Goal: Information Seeking & Learning: Learn about a topic

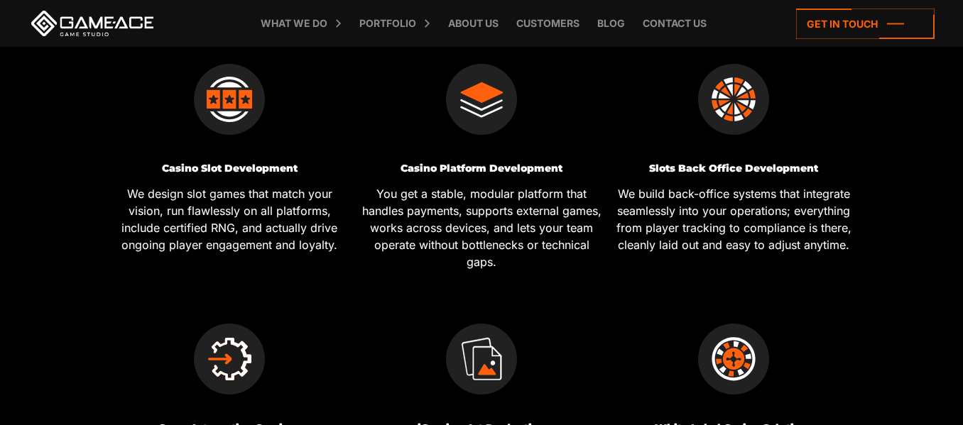
scroll to position [592, 0]
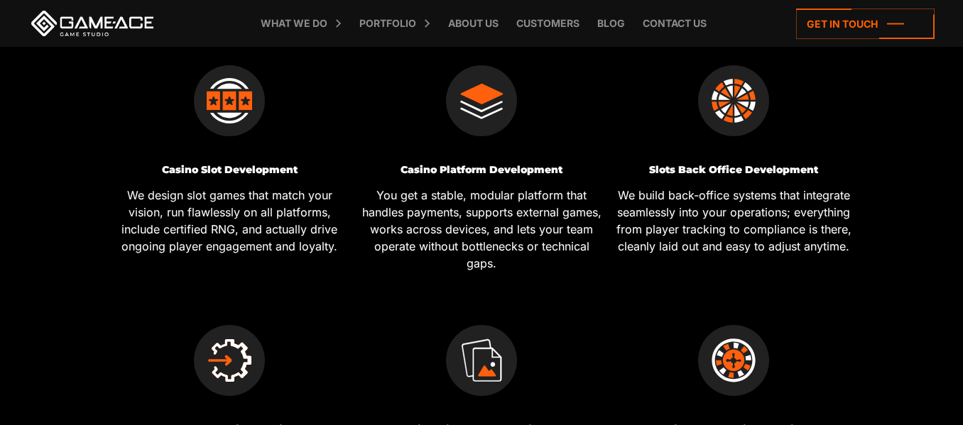
click at [437, 251] on p "You get a stable, modular platform that handles payments, supports external gam…" at bounding box center [481, 229] width 241 height 85
click at [685, 237] on p "We build back-office systems that integrate seamlessly into your operations; ev…" at bounding box center [733, 221] width 241 height 68
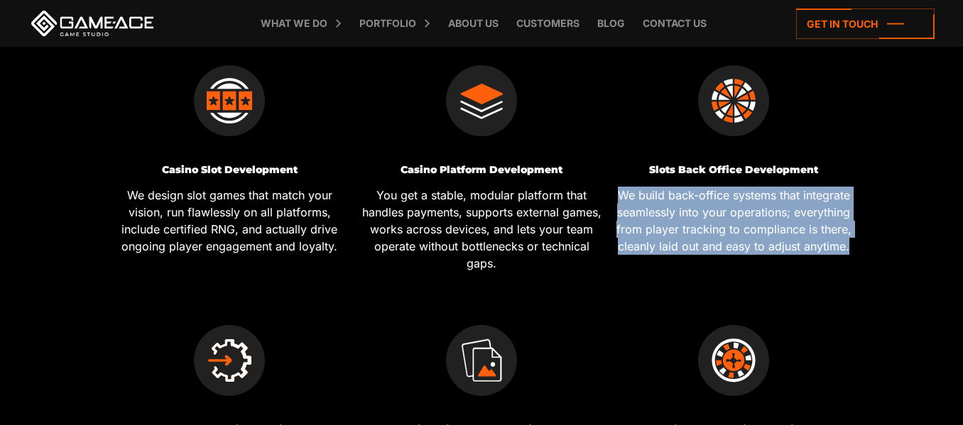
click at [653, 213] on p "We build back-office systems that integrate seamlessly into your operations; ev…" at bounding box center [733, 221] width 241 height 68
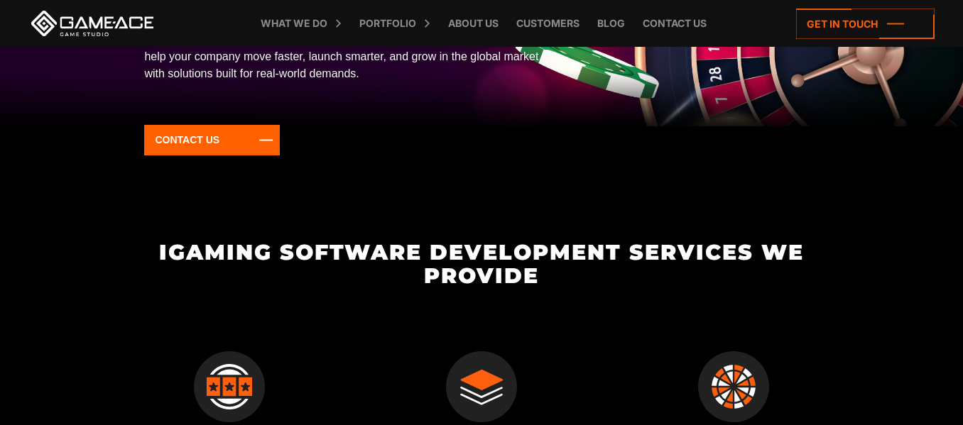
scroll to position [236, 0]
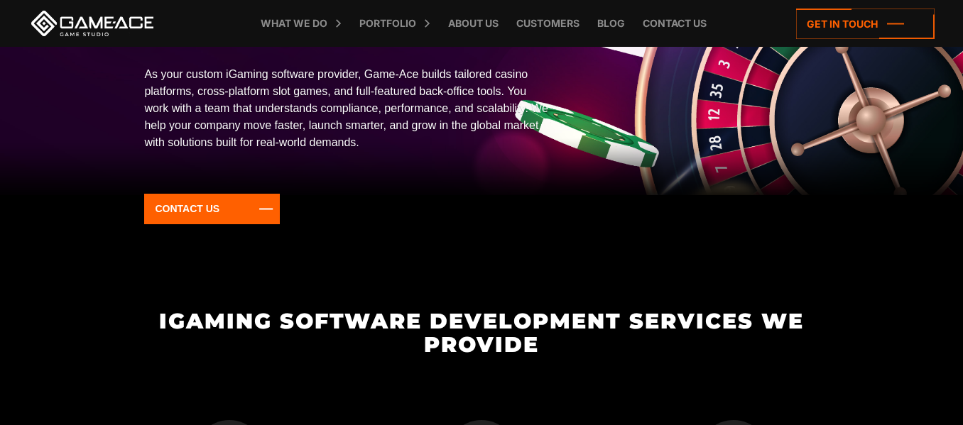
click at [355, 111] on p "As your custom iGaming software provider, Game-Ace builds tailored casino platf…" at bounding box center [346, 108] width 405 height 85
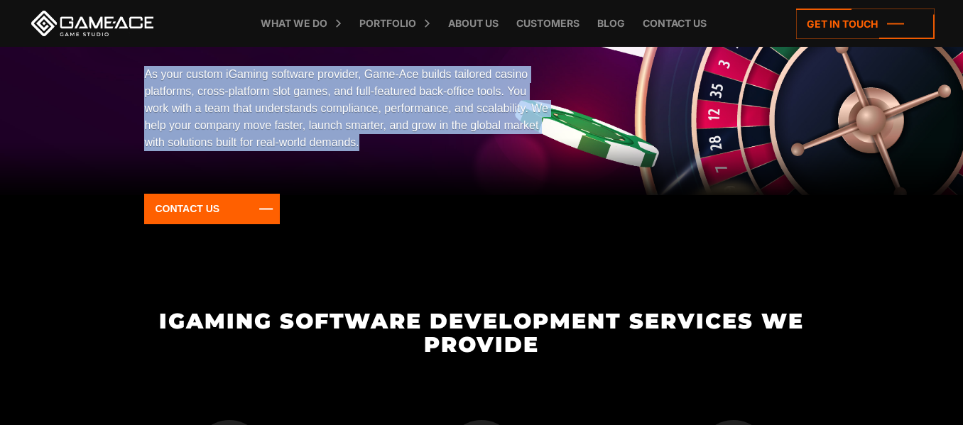
click at [355, 111] on p "As your custom iGaming software provider, Game-Ace builds tailored casino platf…" at bounding box center [346, 108] width 405 height 85
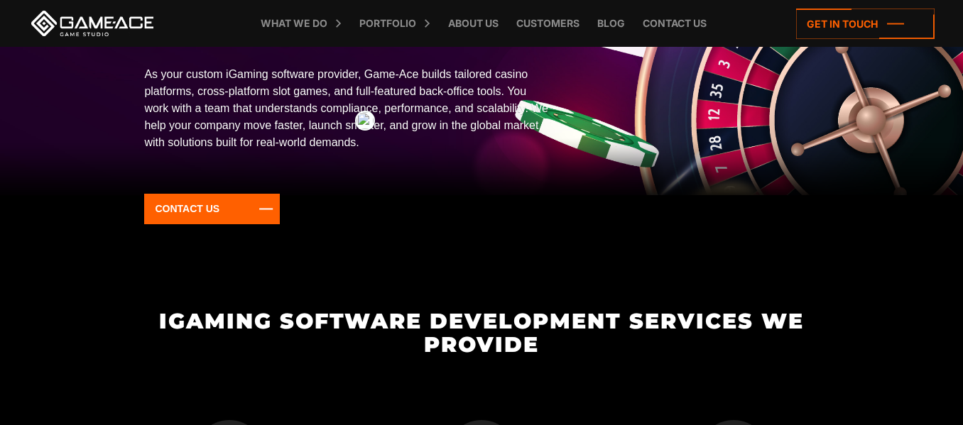
click at [312, 170] on div "iGaming Software Development As your custom iGaming software provider, Game-Ace…" at bounding box center [346, 108] width 405 height 297
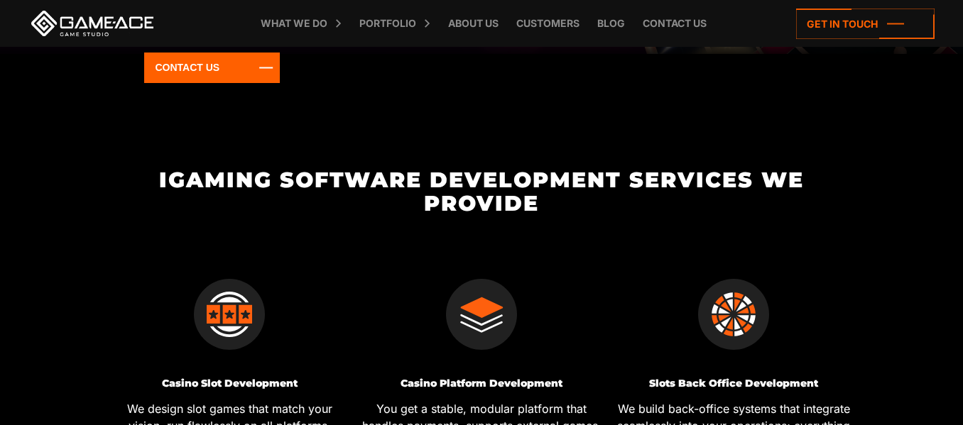
scroll to position [474, 0]
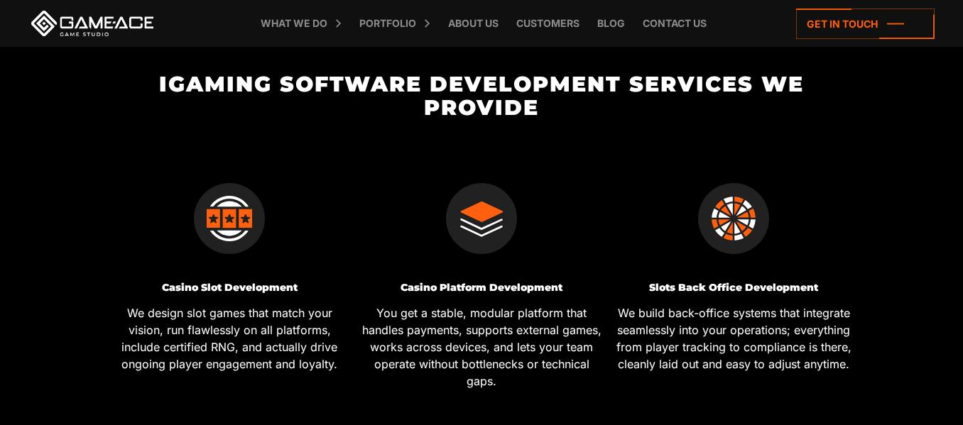
click at [276, 364] on p "We design slot games that match your vision, run flawlessly on all platforms, i…" at bounding box center [229, 339] width 241 height 68
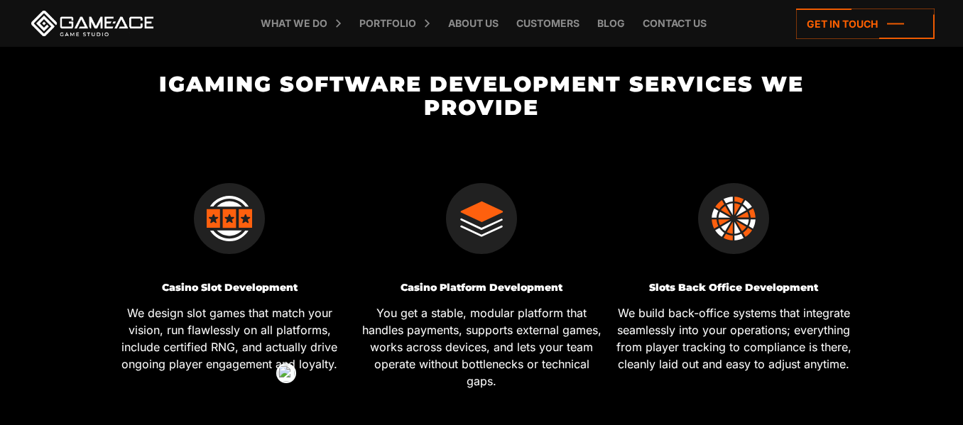
click at [442, 341] on p "You get a stable, modular platform that handles payments, supports external gam…" at bounding box center [481, 347] width 241 height 85
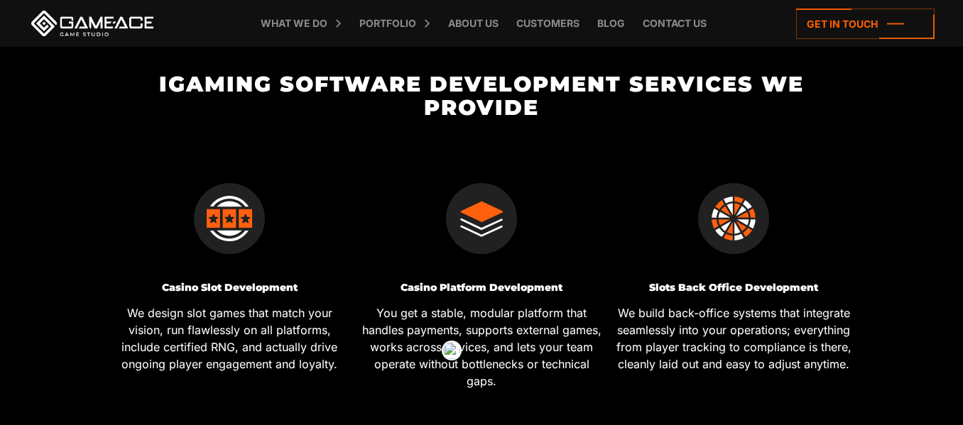
click at [771, 341] on p "We build back-office systems that integrate seamlessly into your operations; ev…" at bounding box center [733, 339] width 241 height 68
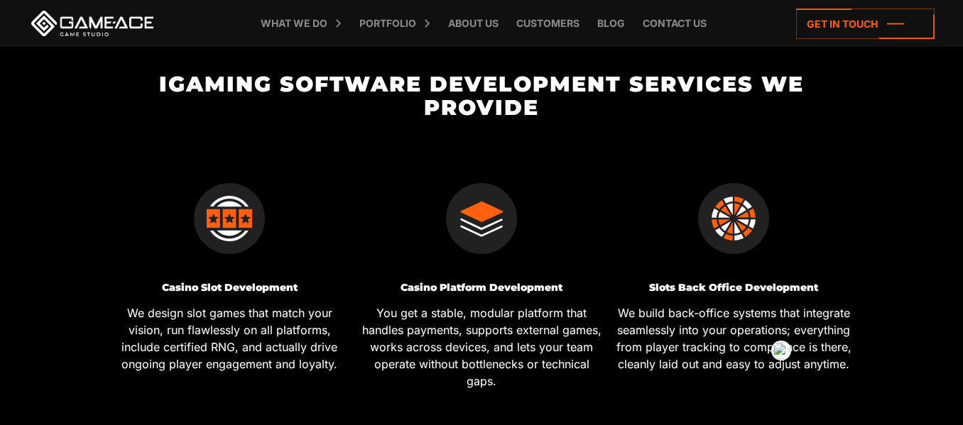
click at [659, 269] on div "Slots Back Office Development We build back-office systems that integrate seaml…" at bounding box center [734, 277] width 252 height 259
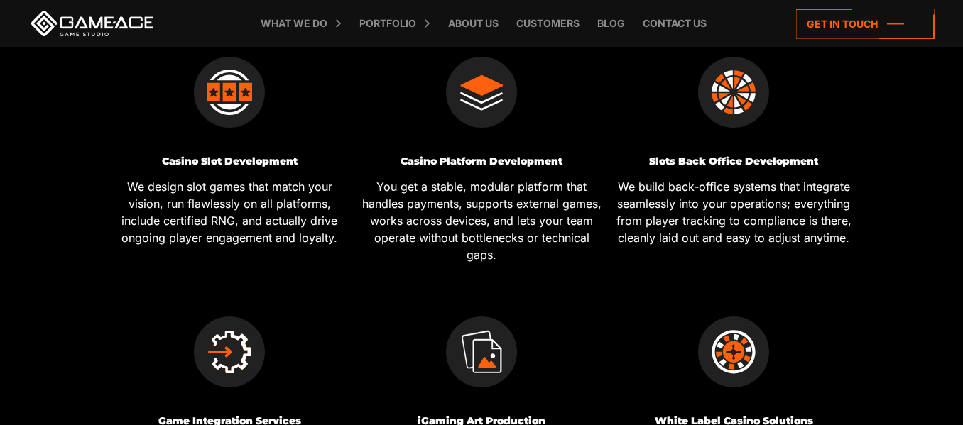
scroll to position [710, 0]
